Goal: Navigation & Orientation: Find specific page/section

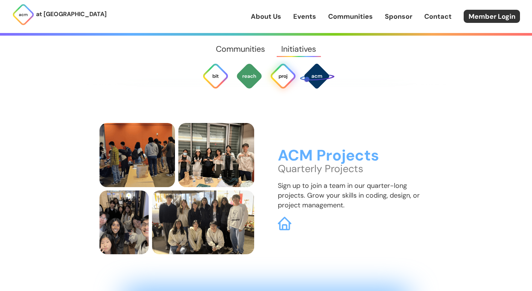
scroll to position [1950, 0]
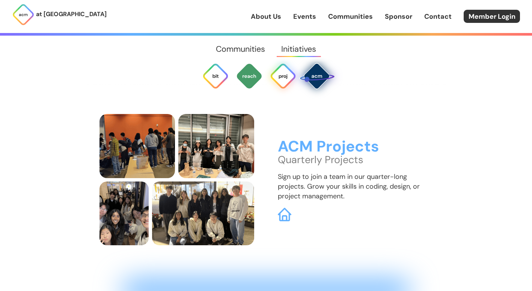
click at [321, 77] on img at bounding box center [317, 76] width 36 height 36
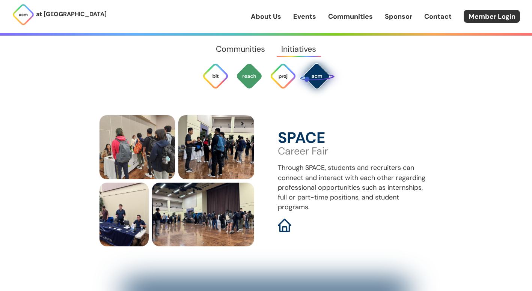
scroll to position [2211, 0]
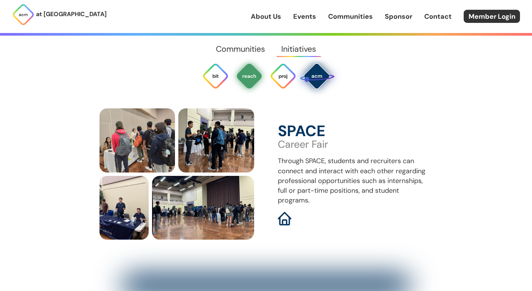
click at [251, 83] on img at bounding box center [249, 76] width 27 height 27
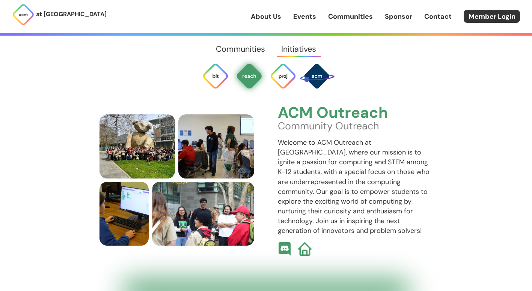
scroll to position [1689, 0]
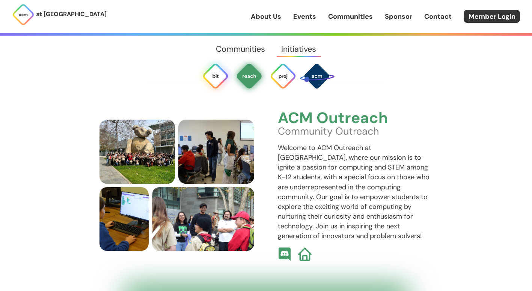
click at [221, 73] on img at bounding box center [215, 76] width 27 height 27
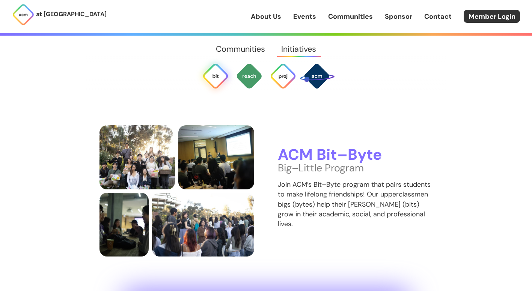
click at [236, 57] on link "Communities" at bounding box center [240, 49] width 65 height 27
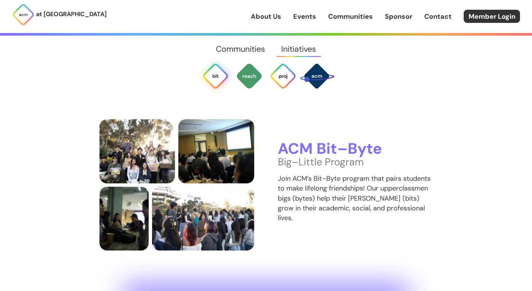
scroll to position [1433, 0]
click at [260, 23] on div "at [GEOGRAPHIC_DATA] About Us Events Communities Sponsor Contact Member Login" at bounding box center [266, 16] width 532 height 33
click at [259, 18] on link "About Us" at bounding box center [266, 17] width 30 height 10
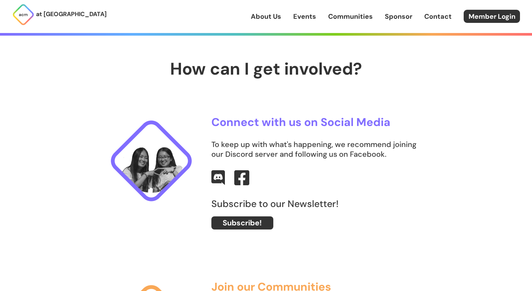
scroll to position [0, 6]
